Goal: Information Seeking & Learning: Understand process/instructions

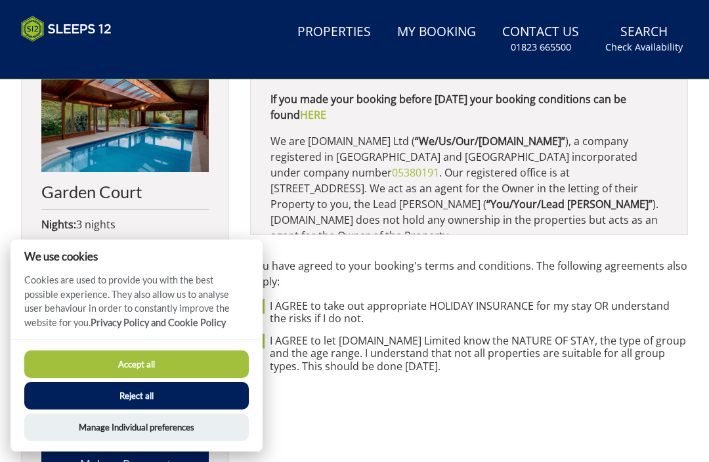
click at [211, 361] on button "Accept all" at bounding box center [136, 364] width 224 height 28
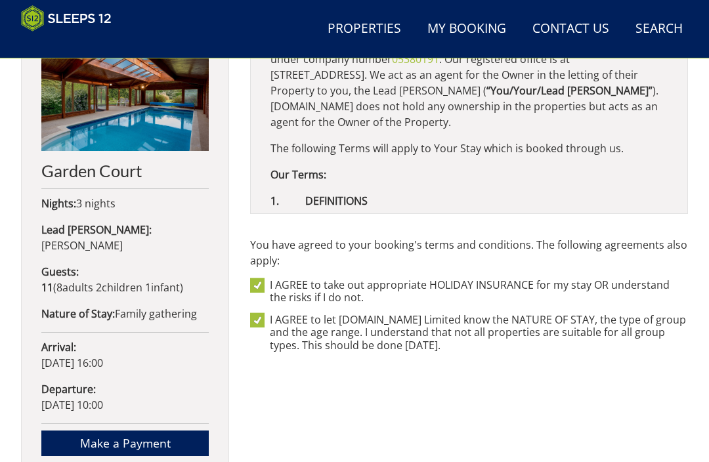
scroll to position [93, 0]
click at [320, 172] on b "Our Terms:" at bounding box center [298, 174] width 56 height 14
click at [319, 171] on b "Our Terms:" at bounding box center [298, 174] width 56 height 14
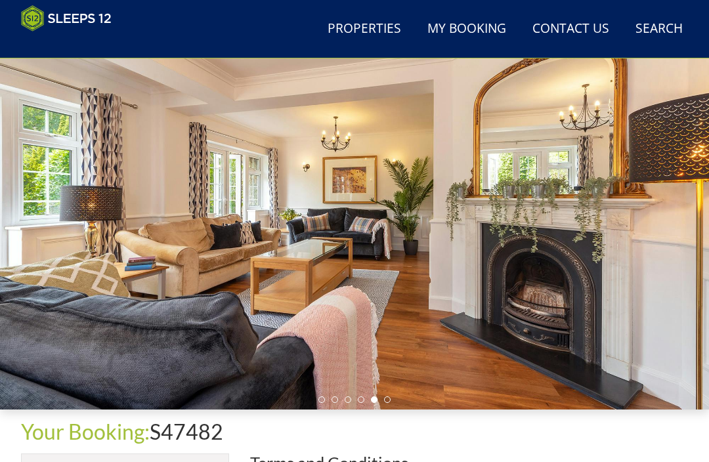
scroll to position [74, 0]
click at [589, 28] on link "Contact Us [PHONE_NUMBER]" at bounding box center [570, 29] width 87 height 30
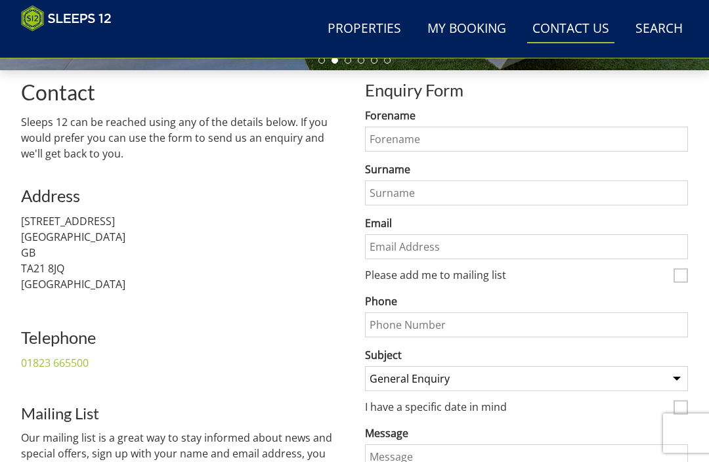
scroll to position [426, 0]
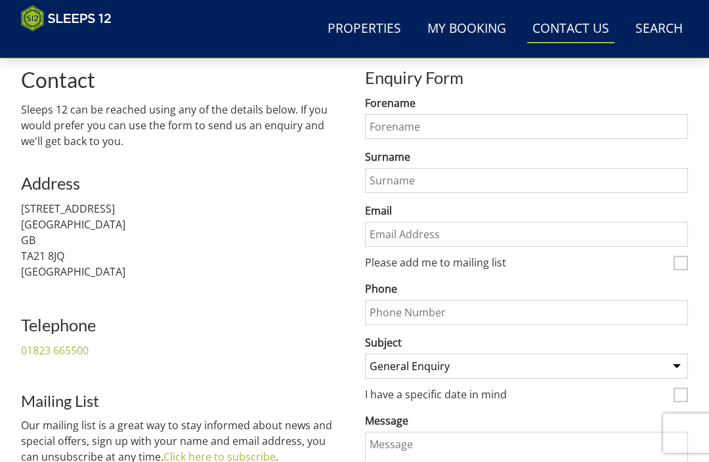
click at [680, 368] on select "General Enquiry Listing My Property [PERSON_NAME][GEOGRAPHIC_DATA] [PERSON_NAME…" at bounding box center [526, 366] width 323 height 25
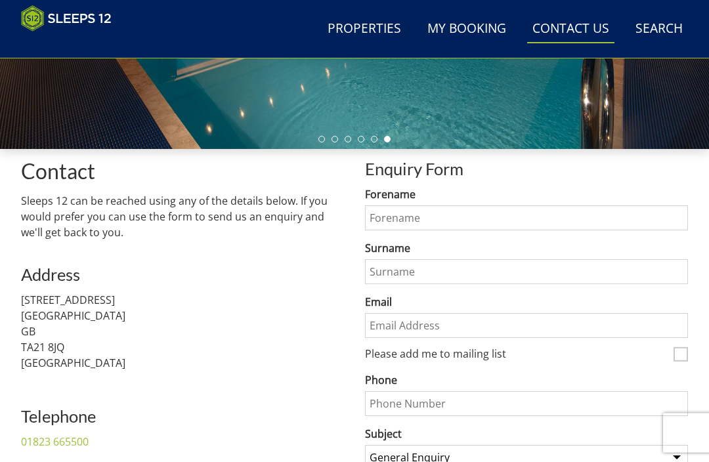
scroll to position [335, 0]
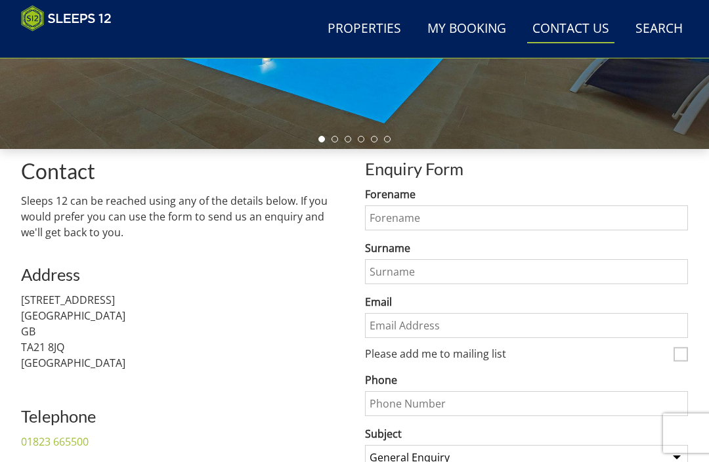
click at [473, 16] on link "My Booking" at bounding box center [466, 29] width 89 height 30
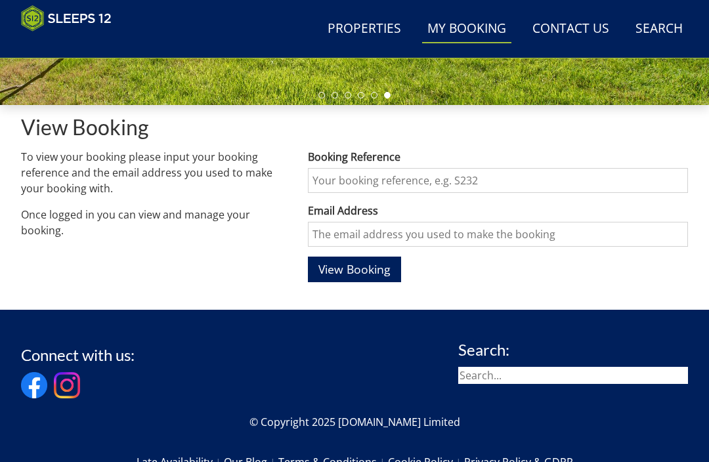
scroll to position [375, 0]
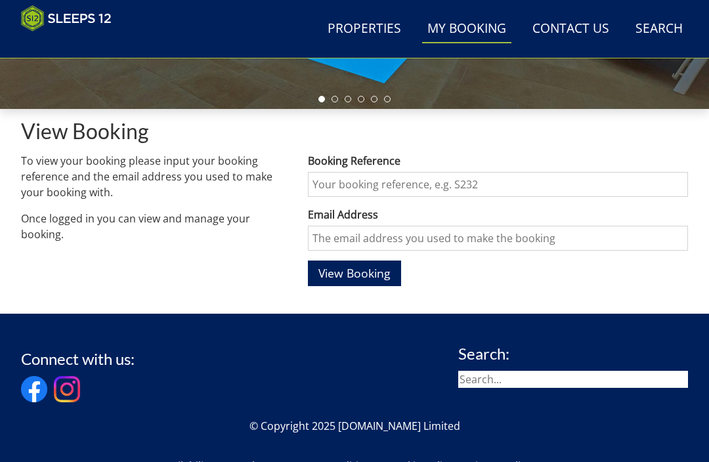
click at [331, 461] on link "Terms & Conditions" at bounding box center [333, 466] width 110 height 22
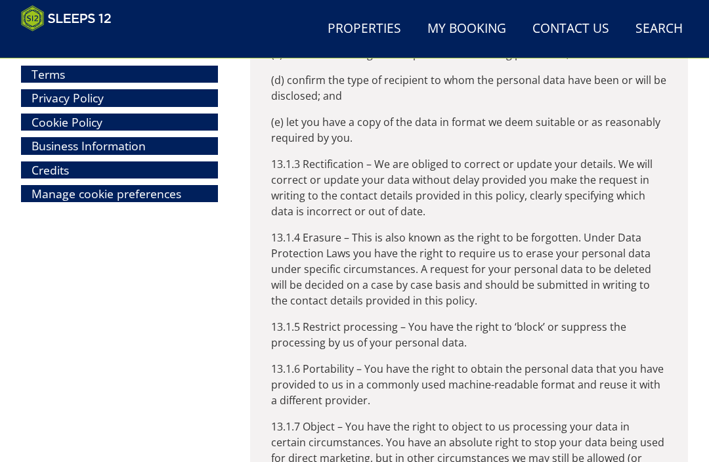
scroll to position [15339, 0]
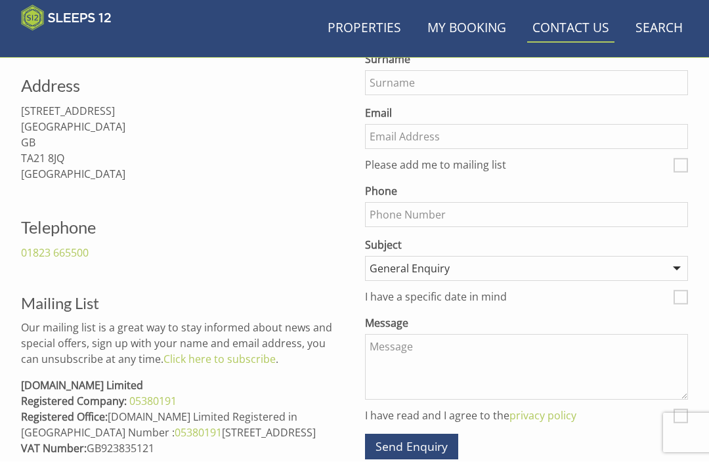
scroll to position [335, 0]
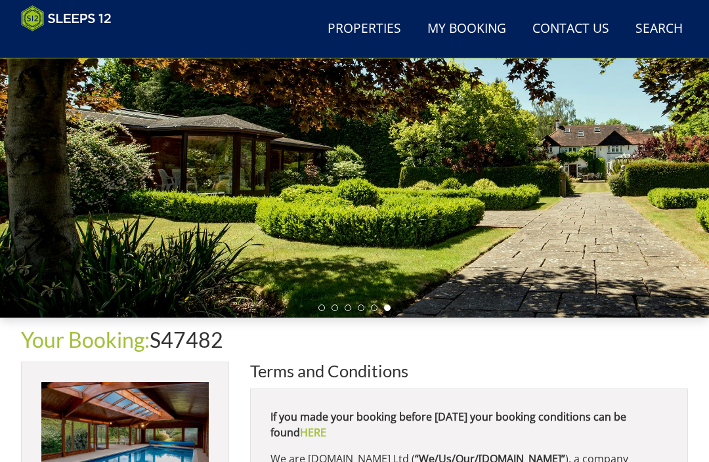
scroll to position [163, 0]
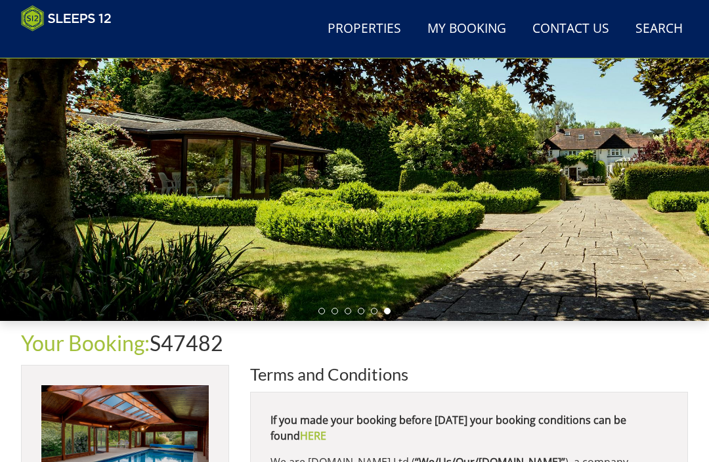
click at [598, 34] on link "Contact Us [PHONE_NUMBER]" at bounding box center [570, 29] width 87 height 30
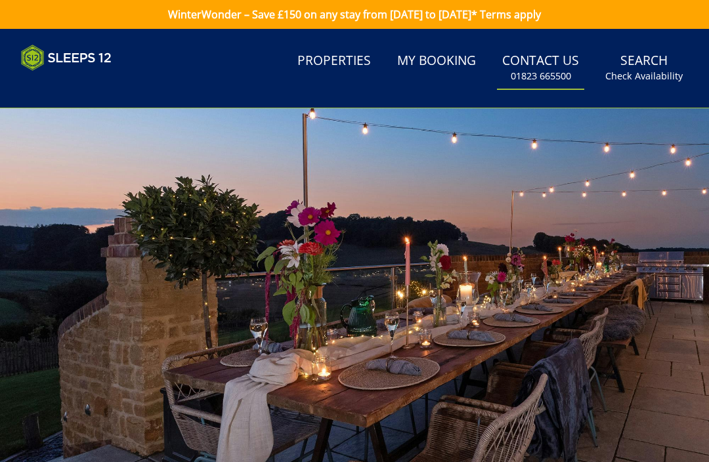
click at [1, 202] on div at bounding box center [354, 306] width 709 height 397
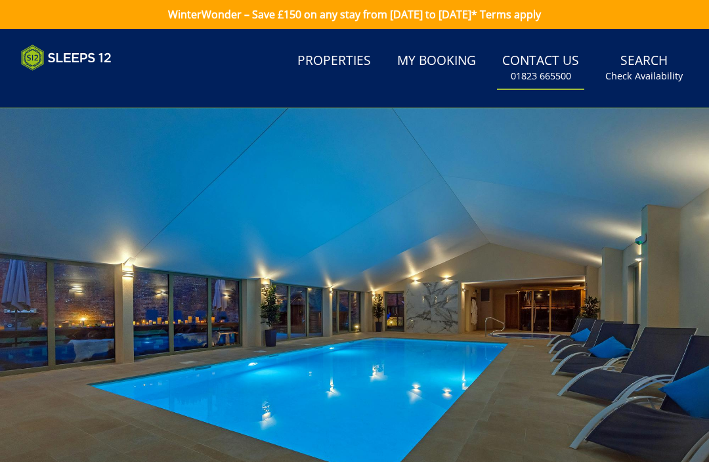
click at [347, 54] on link "Properties" at bounding box center [334, 62] width 84 height 30
